Goal: Task Accomplishment & Management: Use online tool/utility

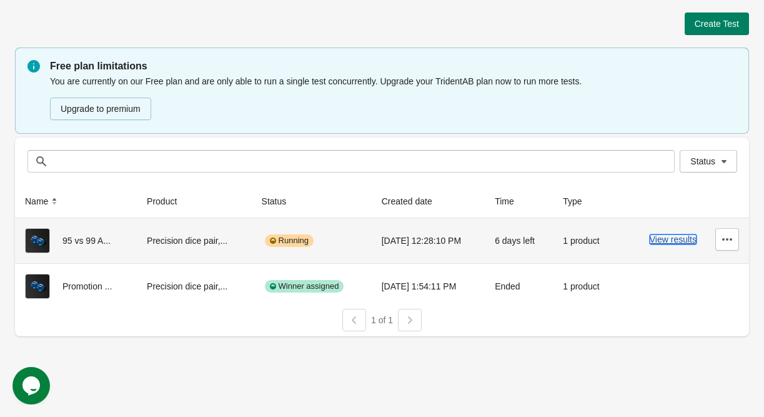
click at [665, 237] on button "View results" at bounding box center [673, 239] width 47 height 10
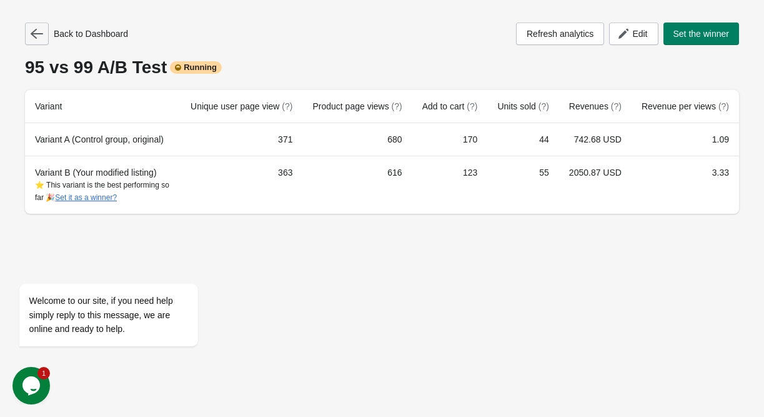
click at [38, 37] on icon "button" at bounding box center [37, 33] width 12 height 12
